Goal: Task Accomplishment & Management: Use online tool/utility

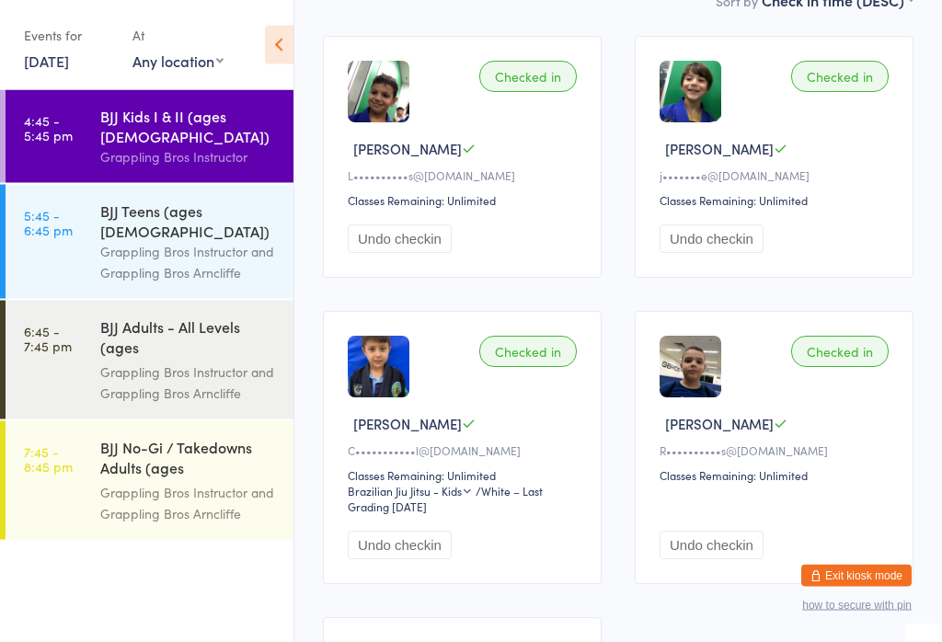
scroll to position [287, 0]
click at [167, 241] on div "Grappling Bros Instructor and Grappling Bros Arncliffe" at bounding box center [189, 262] width 178 height 42
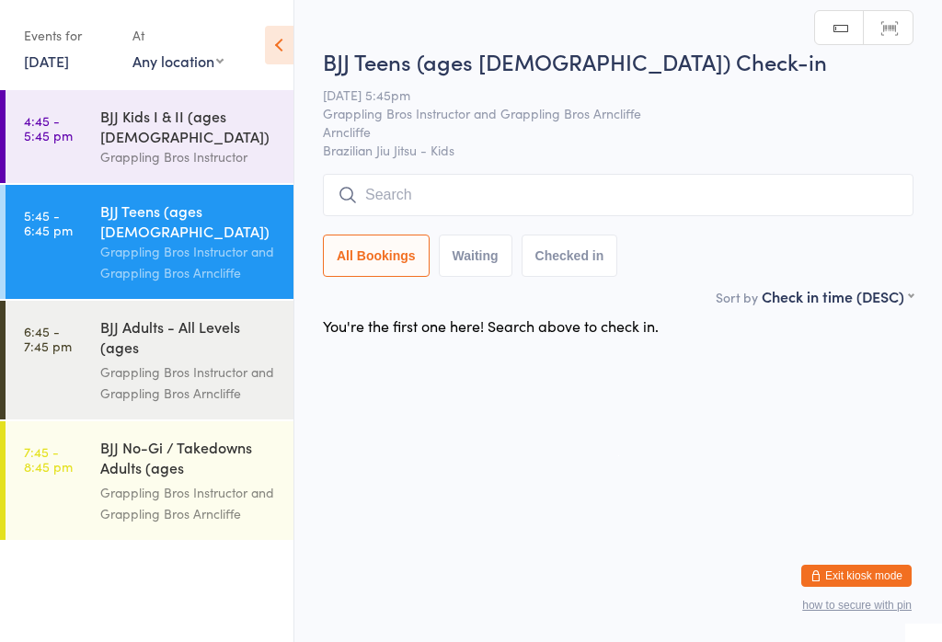
click at [198, 316] on div "BJJ Adults - All Levels (ages [DEMOGRAPHIC_DATA]+)" at bounding box center [189, 338] width 178 height 45
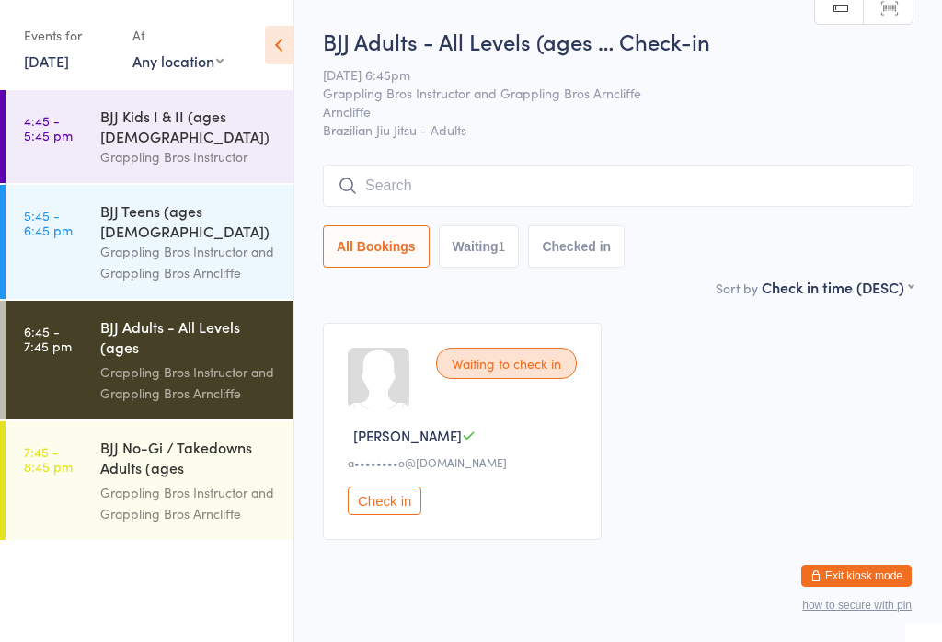
scroll to position [7, 0]
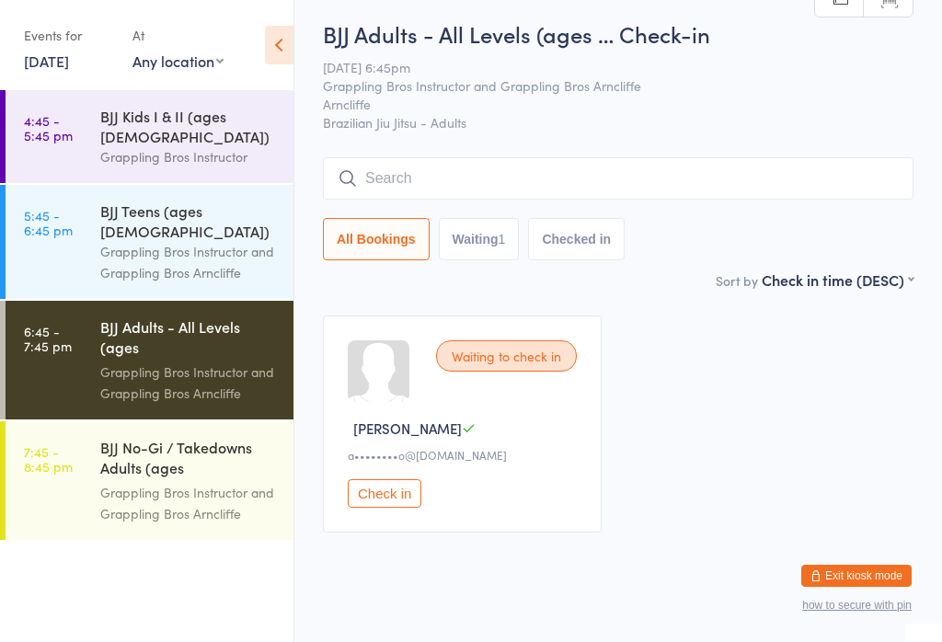
click at [394, 491] on button "Check in" at bounding box center [385, 493] width 74 height 29
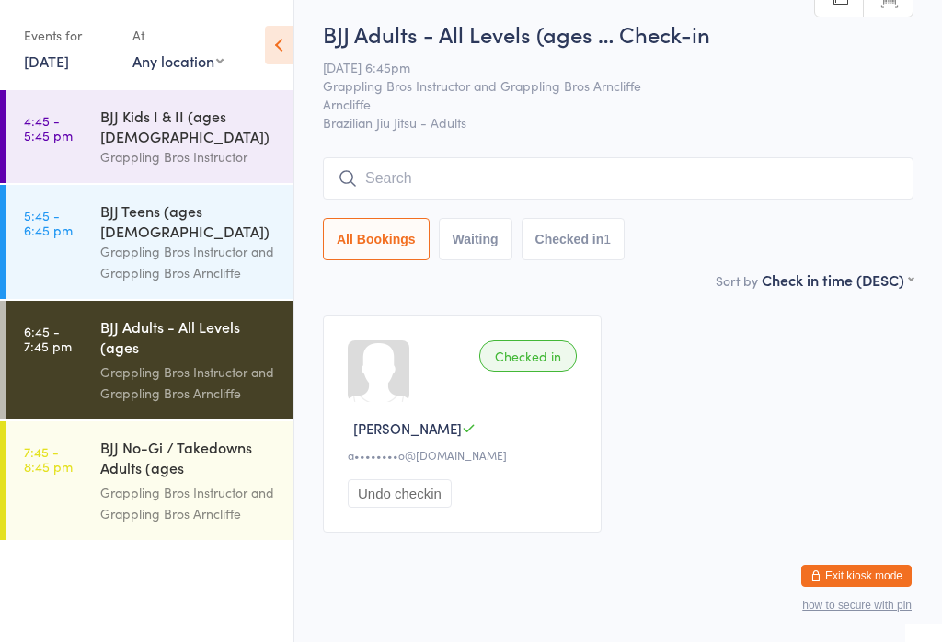
click at [169, 441] on div "BJJ No-Gi / Takedowns Adults (ages [DEMOGRAPHIC_DATA]+)" at bounding box center [189, 459] width 178 height 45
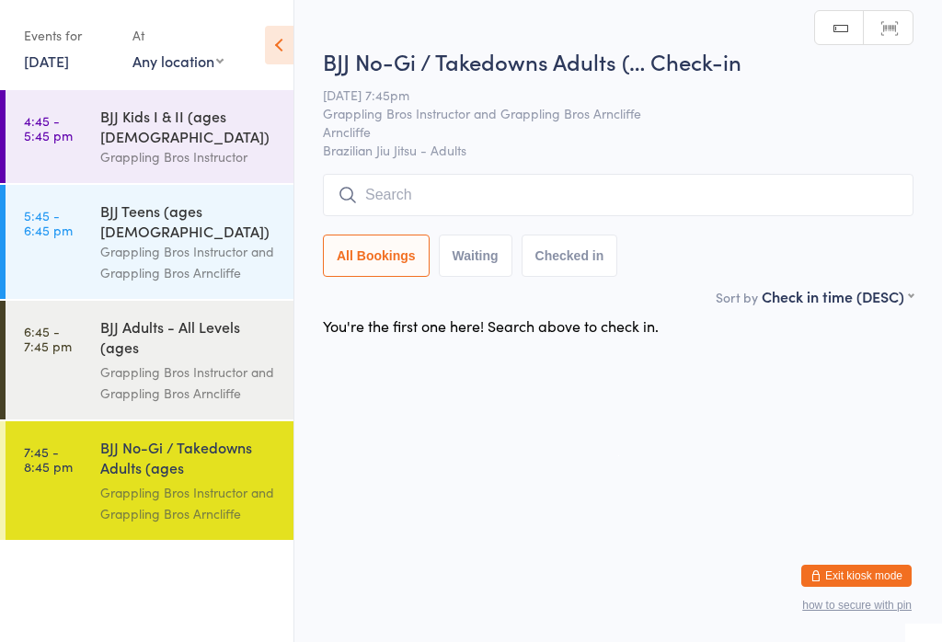
click at [177, 362] on div "Grappling Bros Instructor and Grappling Bros Arncliffe" at bounding box center [189, 383] width 178 height 42
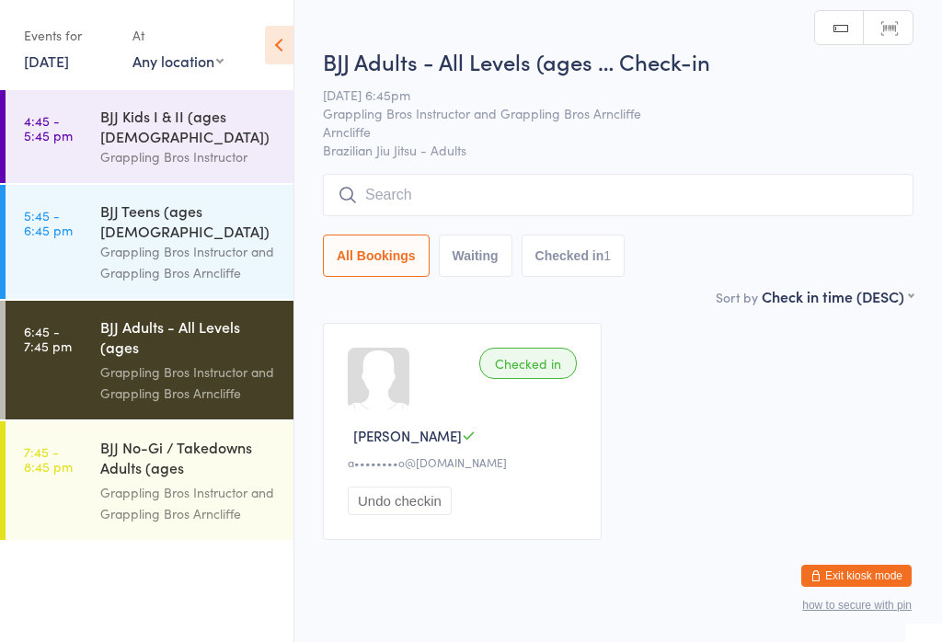
click at [587, 196] on input "search" at bounding box center [618, 195] width 591 height 42
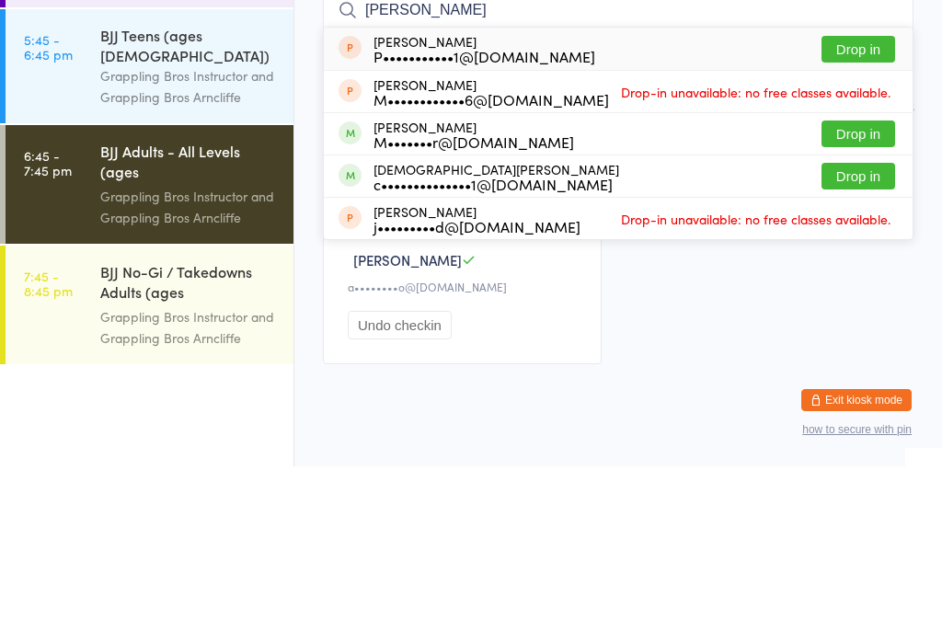
type input "[PERSON_NAME]"
click at [885, 339] on button "Drop in" at bounding box center [859, 352] width 74 height 27
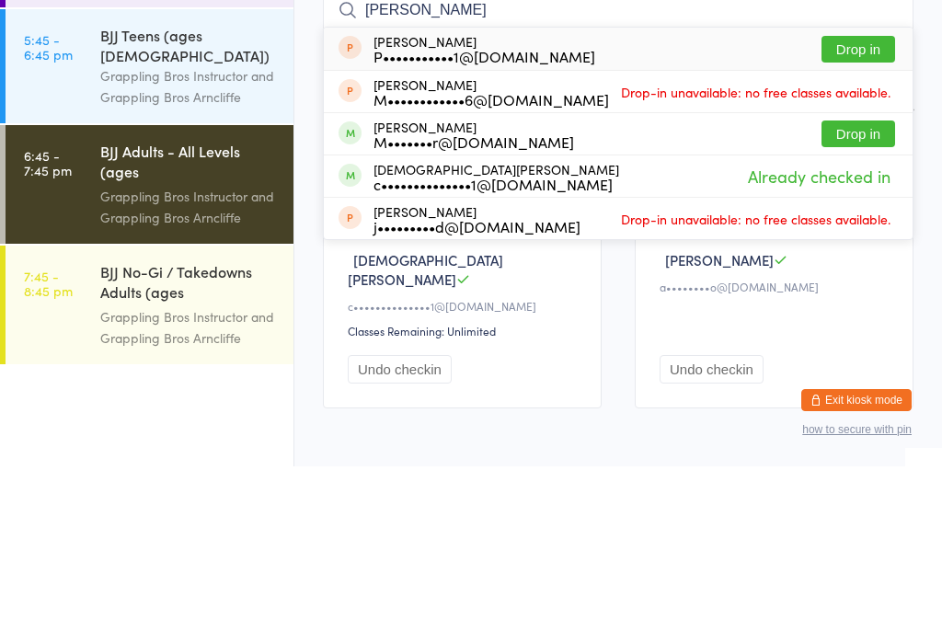
type input "[PERSON_NAME]"
click at [883, 296] on button "Drop in" at bounding box center [859, 309] width 74 height 27
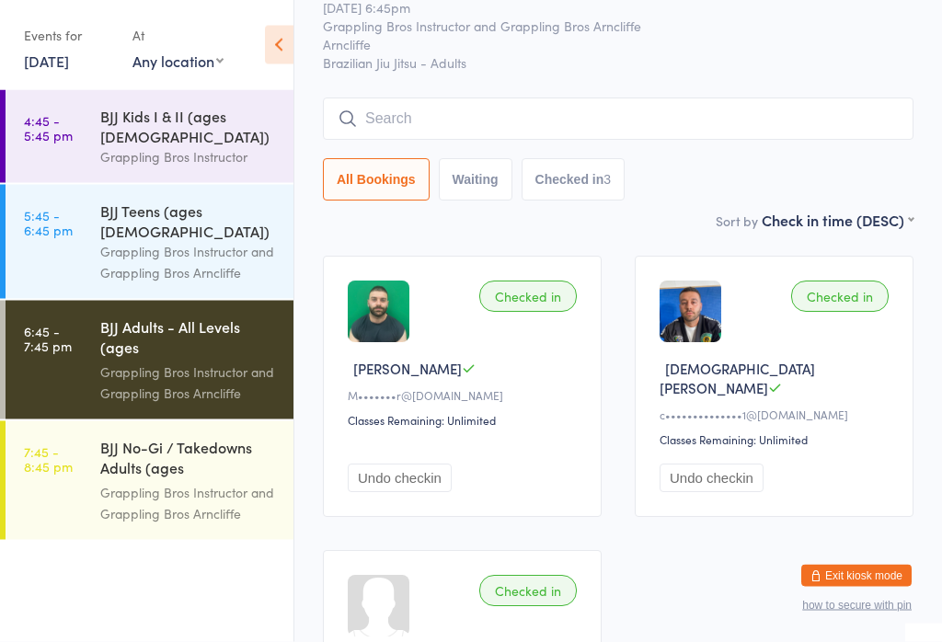
scroll to position [63, 0]
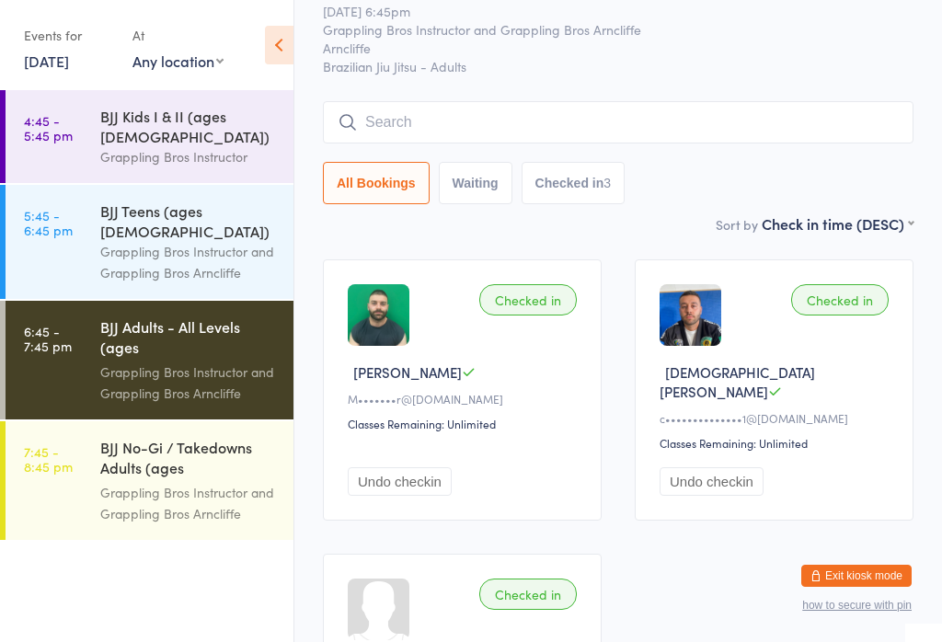
click at [627, 96] on div "BJJ Adults - All Levels (ages … Check-in [DATE] 6:45pm Grappling Bros Instructo…" at bounding box center [618, 87] width 591 height 251
click at [610, 132] on input "search" at bounding box center [618, 122] width 591 height 42
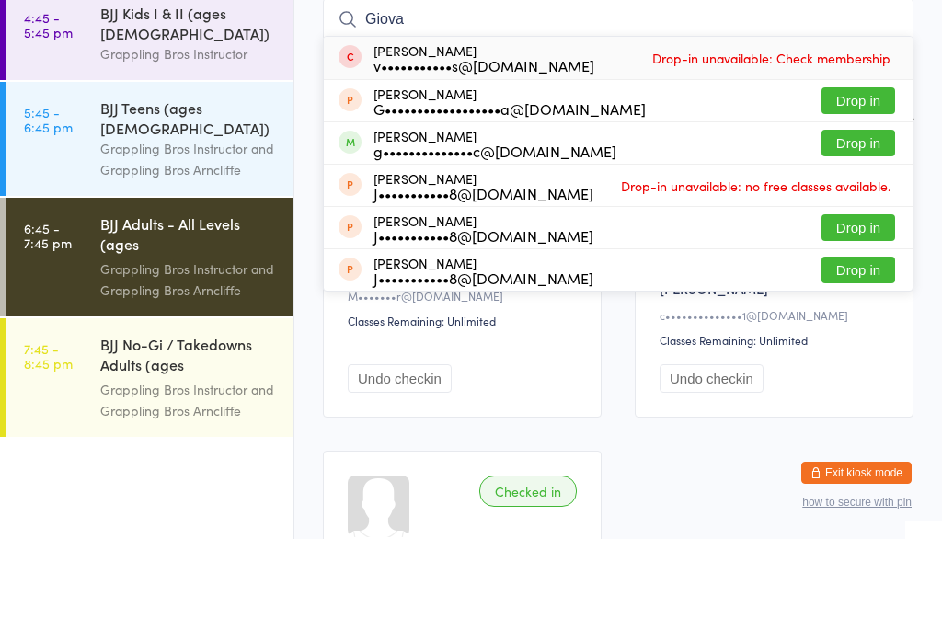
type input "Giova"
click at [870, 233] on button "Drop in" at bounding box center [859, 246] width 74 height 27
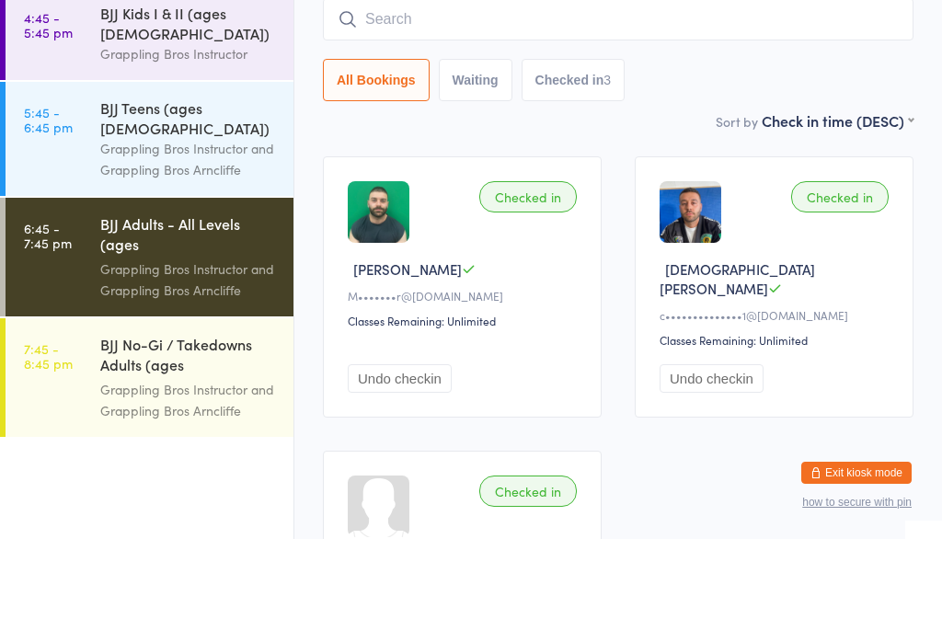
scroll to position [167, 0]
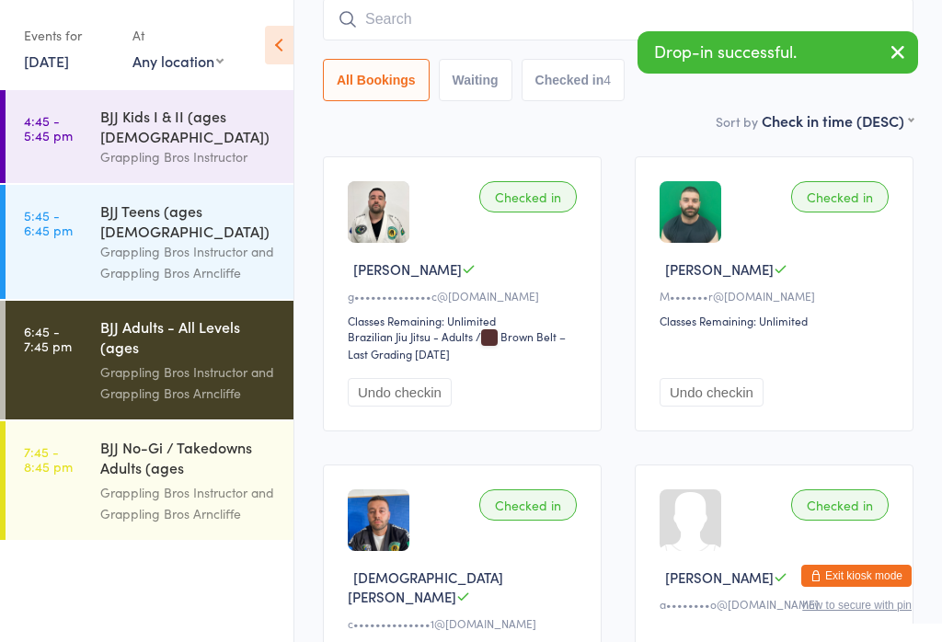
click at [545, 17] on input "search" at bounding box center [618, 19] width 591 height 42
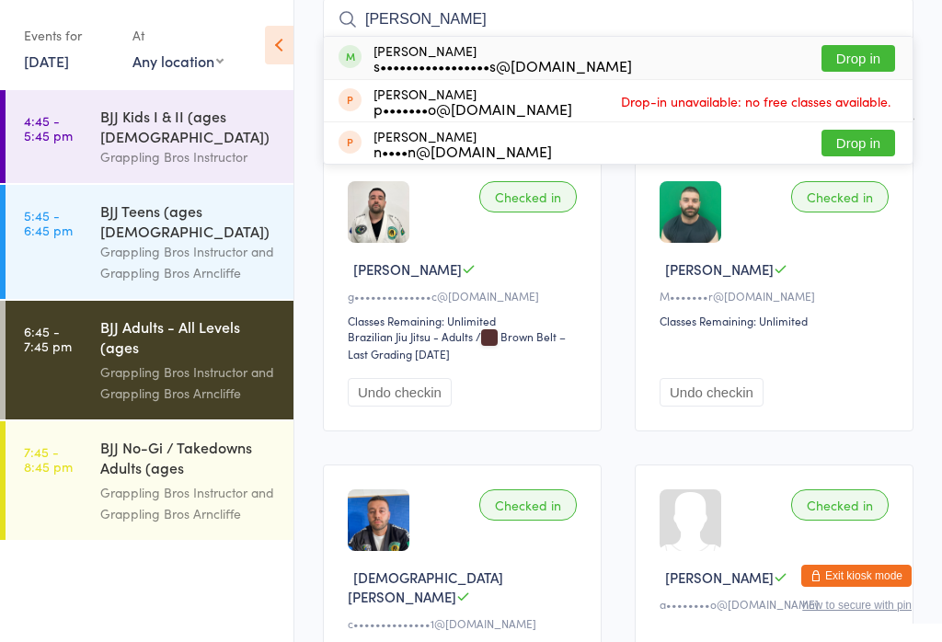
type input "[PERSON_NAME]"
click at [875, 58] on button "Drop in" at bounding box center [859, 58] width 74 height 27
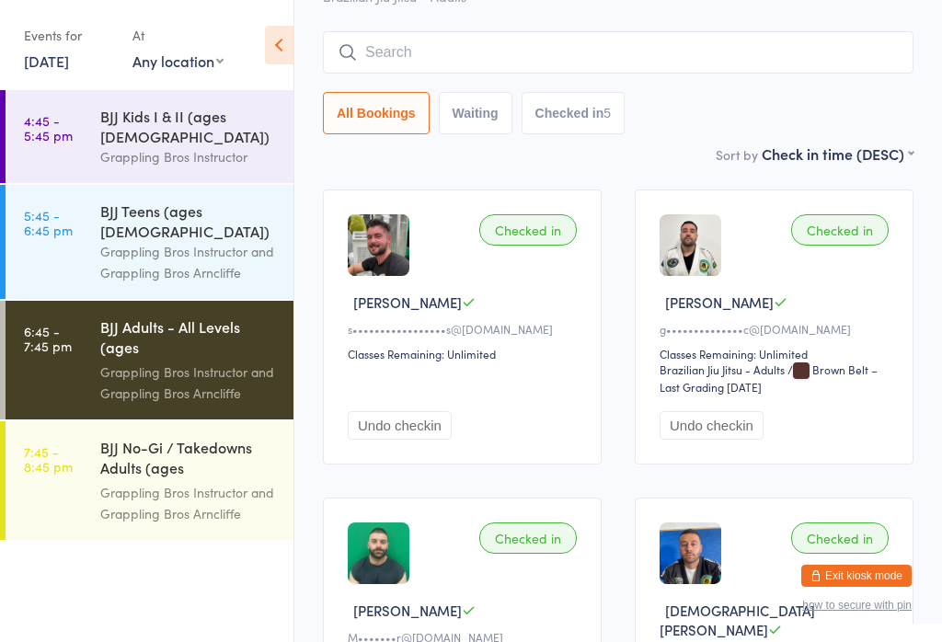
scroll to position [132, 0]
click at [440, 63] on input "search" at bounding box center [618, 53] width 591 height 42
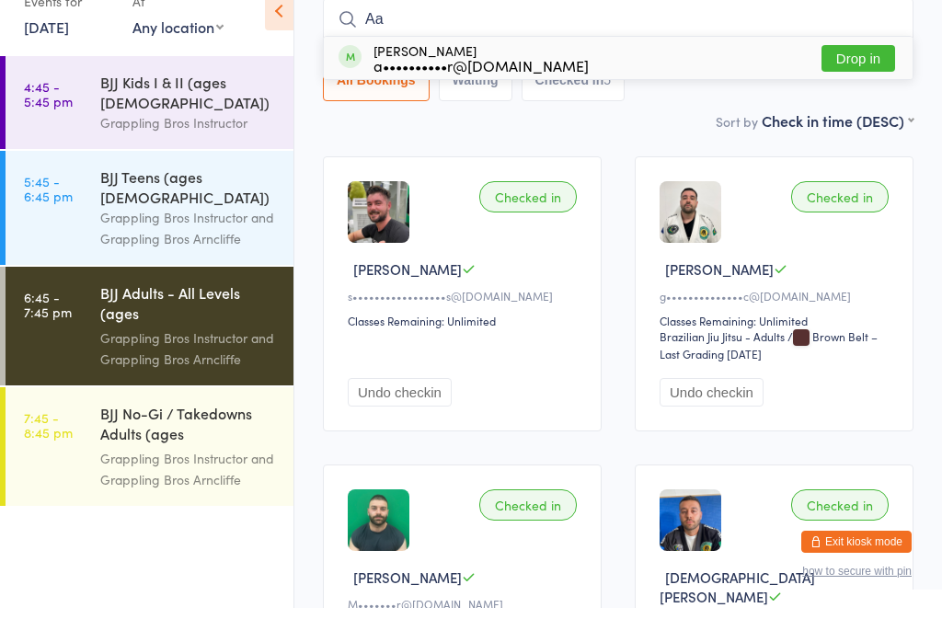
type input "Aa"
click at [866, 79] on button "Drop in" at bounding box center [859, 92] width 74 height 27
